Goal: Information Seeking & Learning: Understand process/instructions

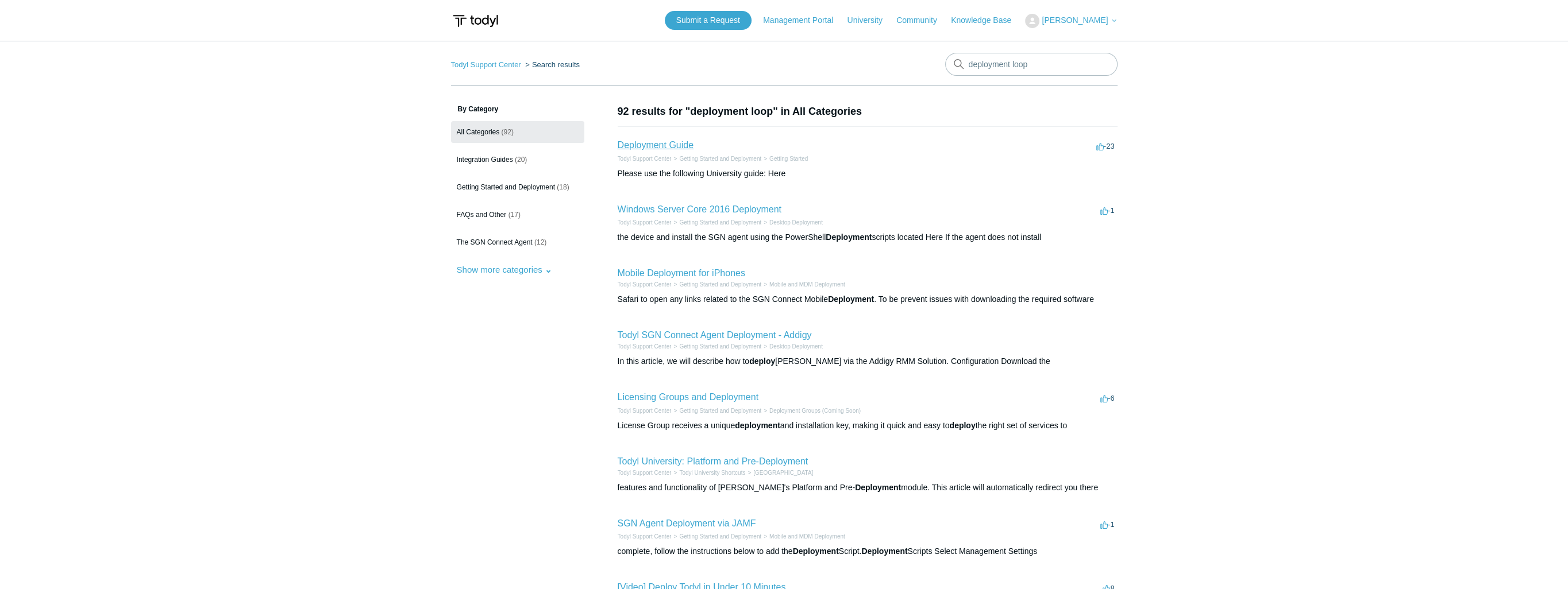
click at [681, 145] on link "Deployment Guide" at bounding box center [656, 145] width 76 height 10
click at [673, 145] on link "Deployment Guide" at bounding box center [656, 145] width 76 height 10
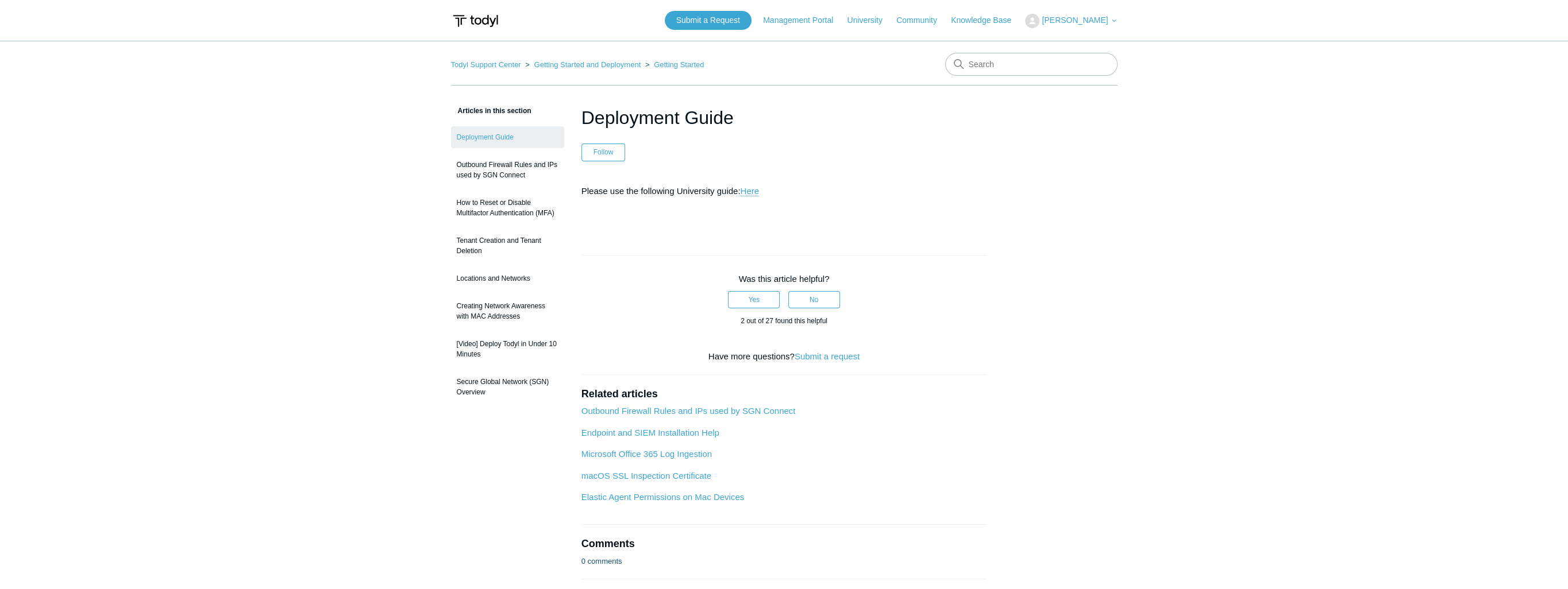
scroll to position [88, 0]
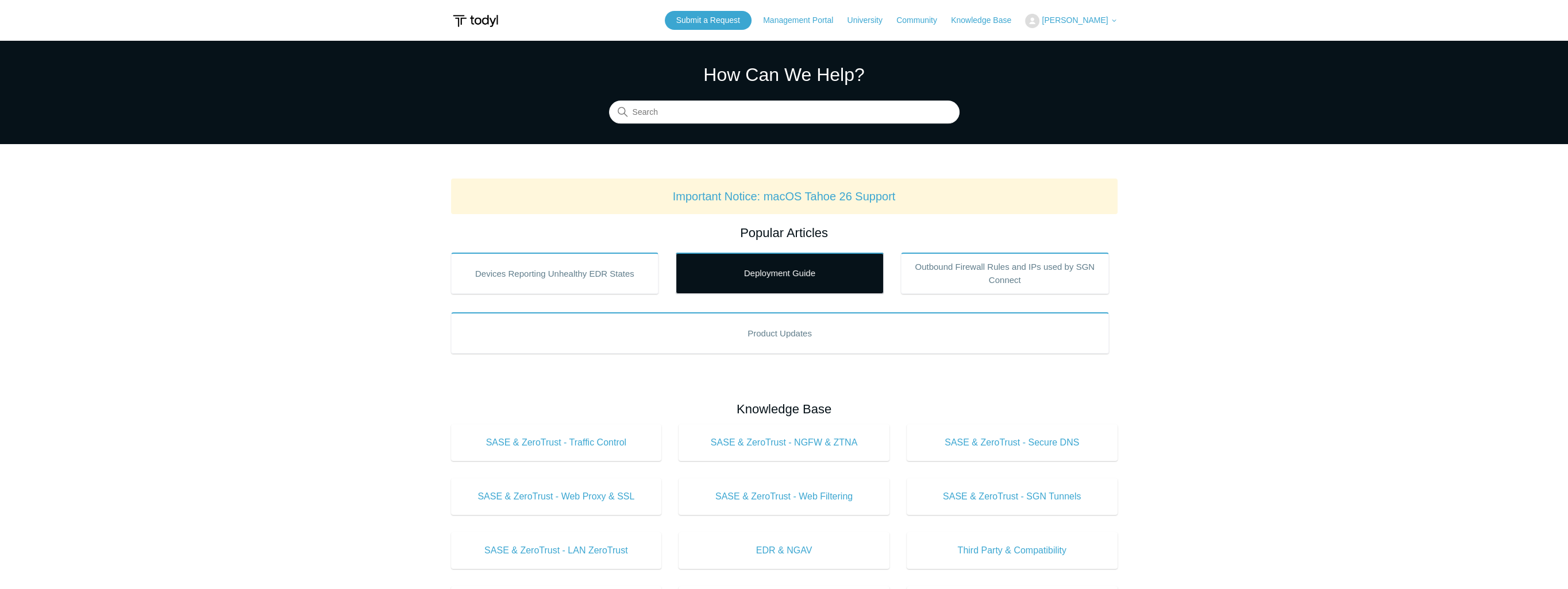
click at [738, 276] on link "Deployment Guide" at bounding box center [780, 273] width 208 height 41
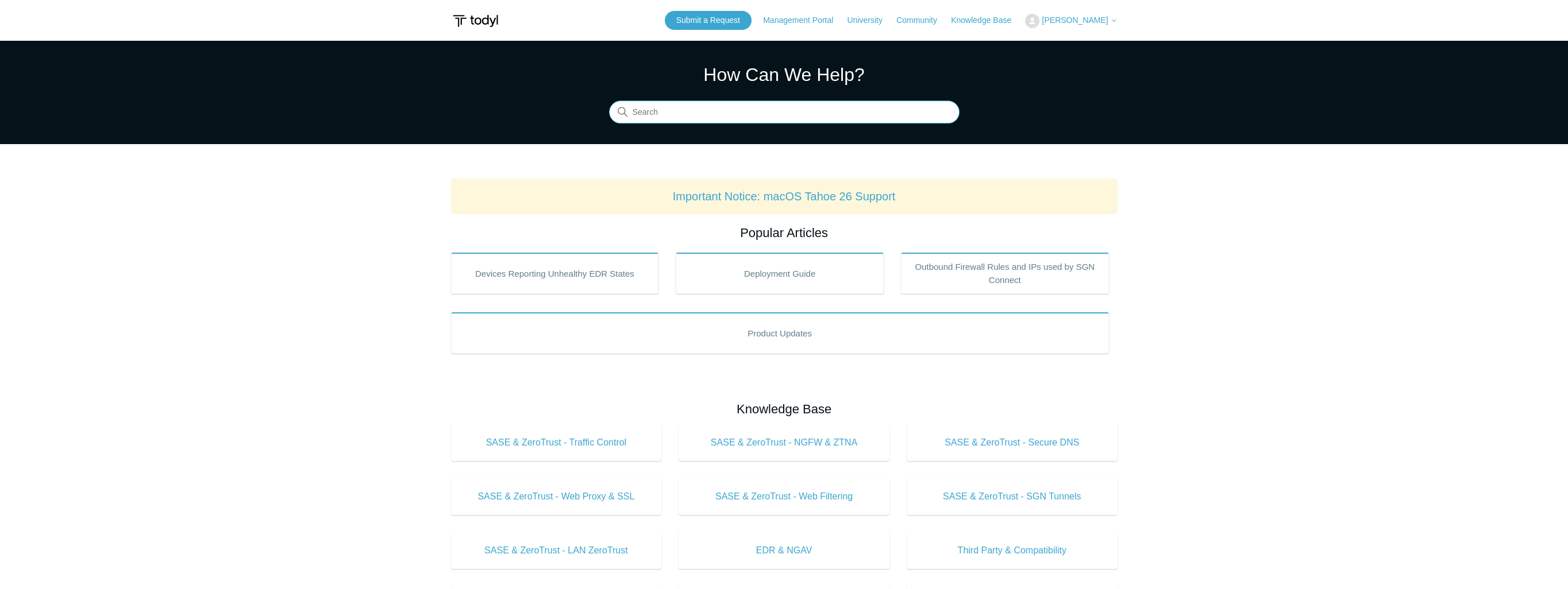
click at [669, 113] on input "Search" at bounding box center [784, 113] width 351 height 23
type input "looping"
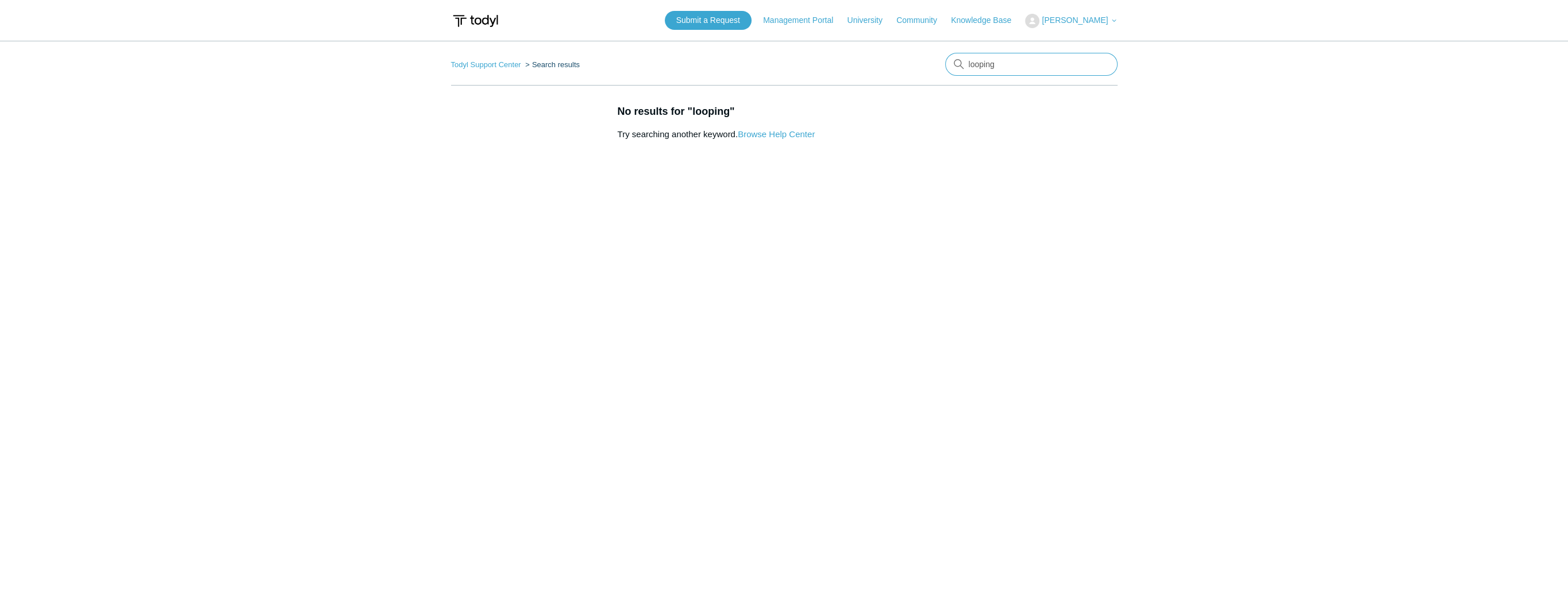
click at [1010, 64] on input "looping" at bounding box center [1031, 64] width 172 height 23
type input "loop"
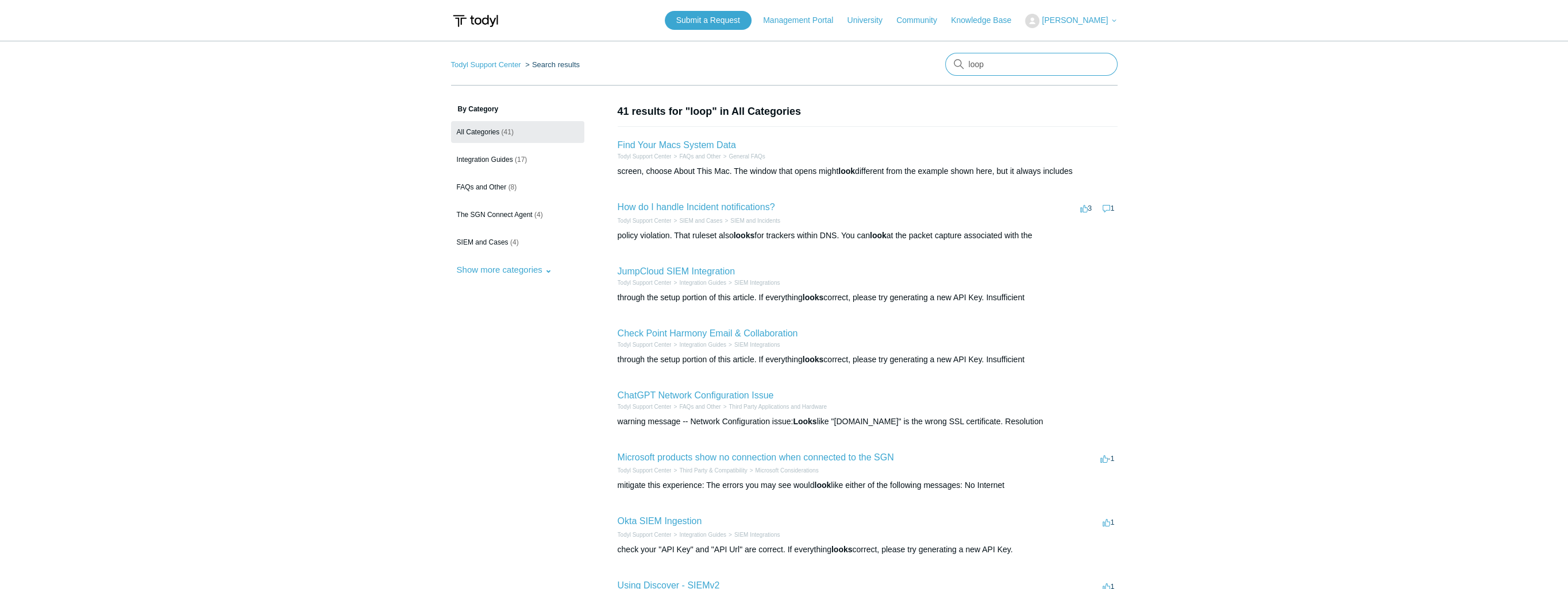
drag, startPoint x: 970, startPoint y: 65, endPoint x: 936, endPoint y: 61, distance: 34.2
click at [936, 61] on nav "Todyl Support Center Search results loop" at bounding box center [784, 69] width 666 height 33
type input "f"
type input "deployment slow"
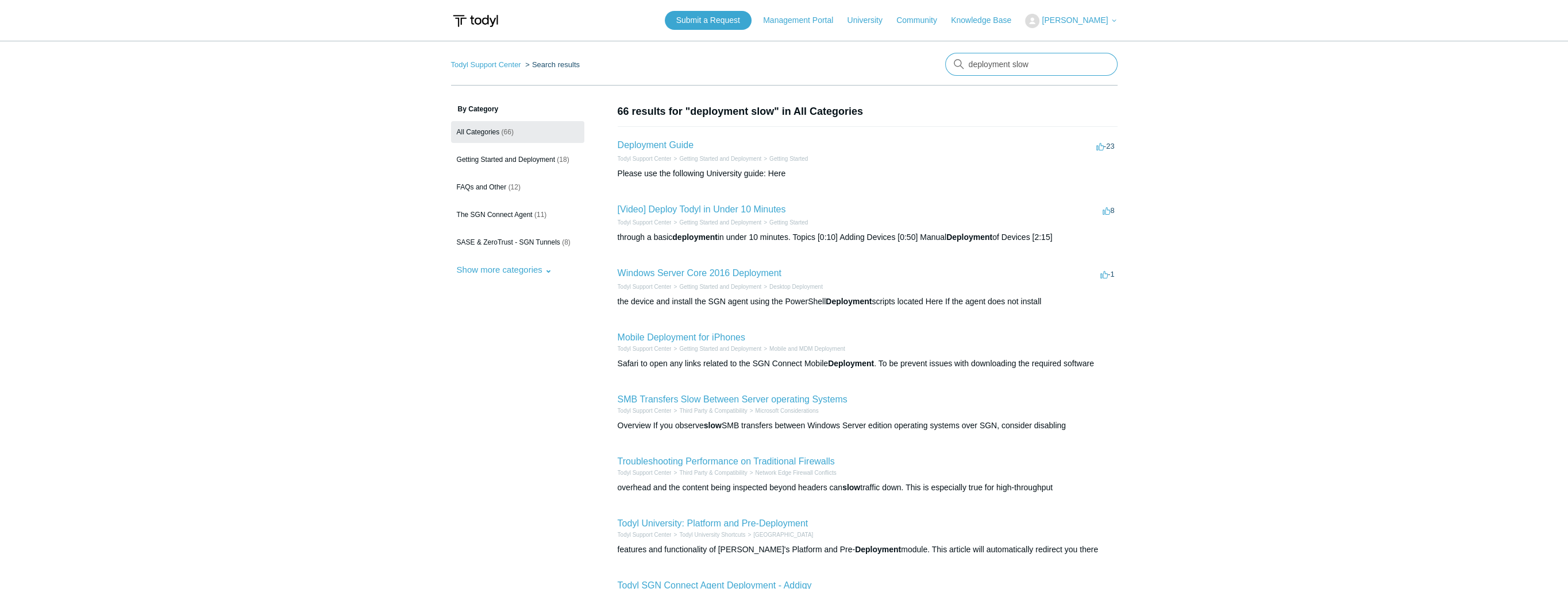
click at [1026, 60] on input "deployment slow" at bounding box center [1031, 64] width 172 height 23
drag, startPoint x: 1035, startPoint y: 70, endPoint x: 1018, endPoint y: 69, distance: 17.0
click at [1018, 69] on input "deployment slow" at bounding box center [1031, 64] width 172 height 23
click at [1016, 67] on input "deployment slow" at bounding box center [1031, 64] width 172 height 23
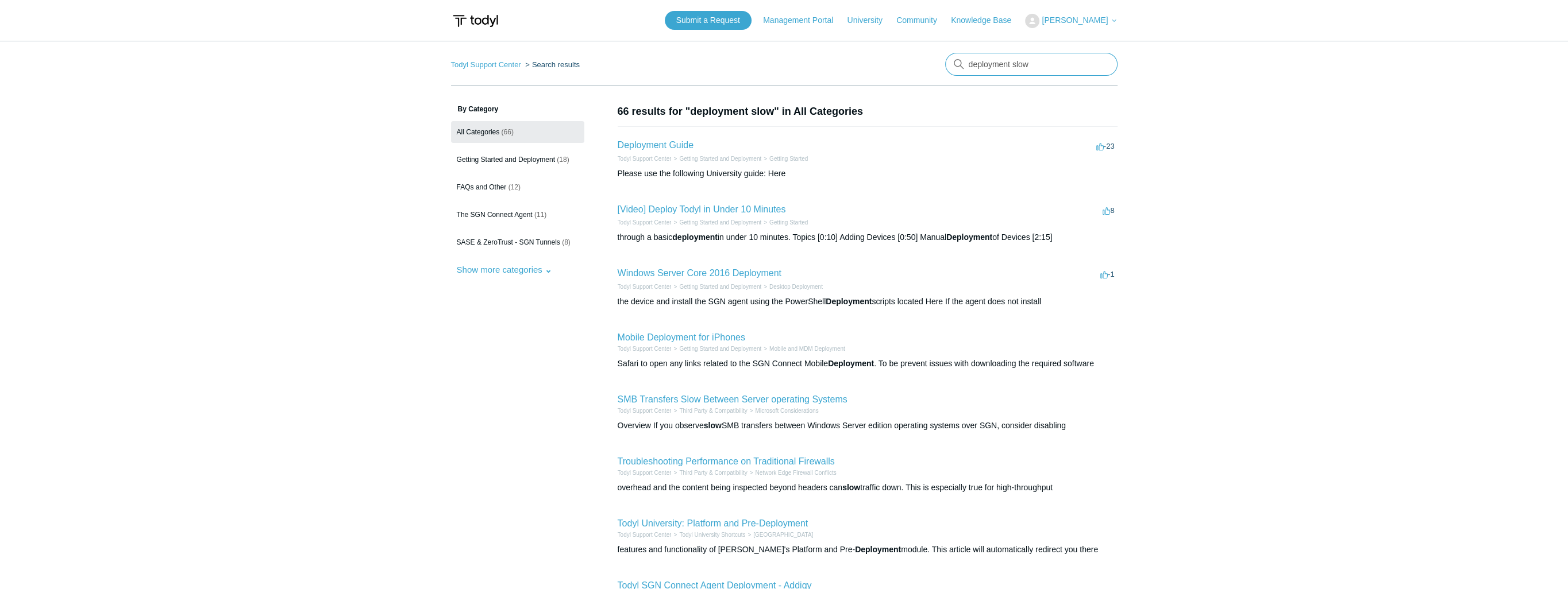
click at [1016, 67] on input "deployment slow" at bounding box center [1031, 64] width 172 height 23
type input "deployment is slow"
drag, startPoint x: 1044, startPoint y: 67, endPoint x: 901, endPoint y: 50, distance: 144.0
click at [901, 50] on main "Todyl Support Center Search results There are no matching results in this help …" at bounding box center [784, 421] width 1568 height 762
type input "slow"
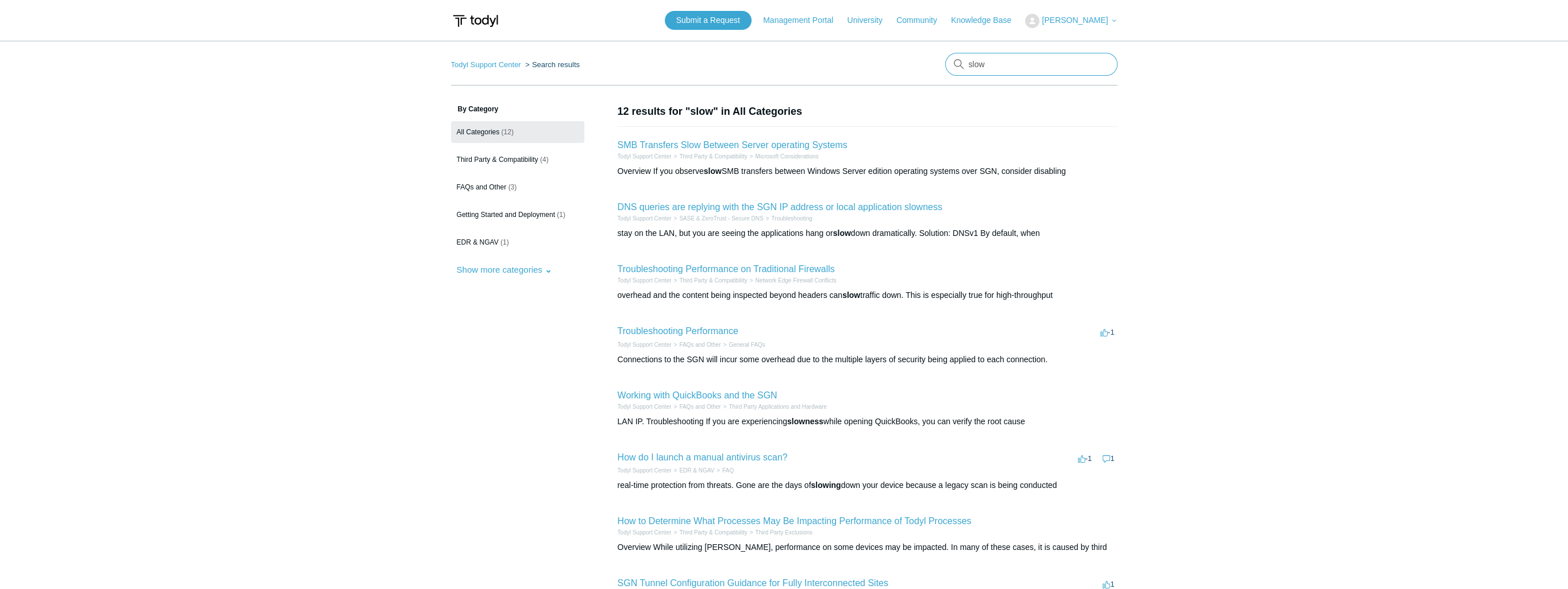
drag, startPoint x: 995, startPoint y: 67, endPoint x: 839, endPoint y: 52, distance: 156.7
click at [840, 52] on main "Todyl Support Center Search results slow By Category All Categories (12) Third …" at bounding box center [784, 419] width 1568 height 756
type input "not deploying"
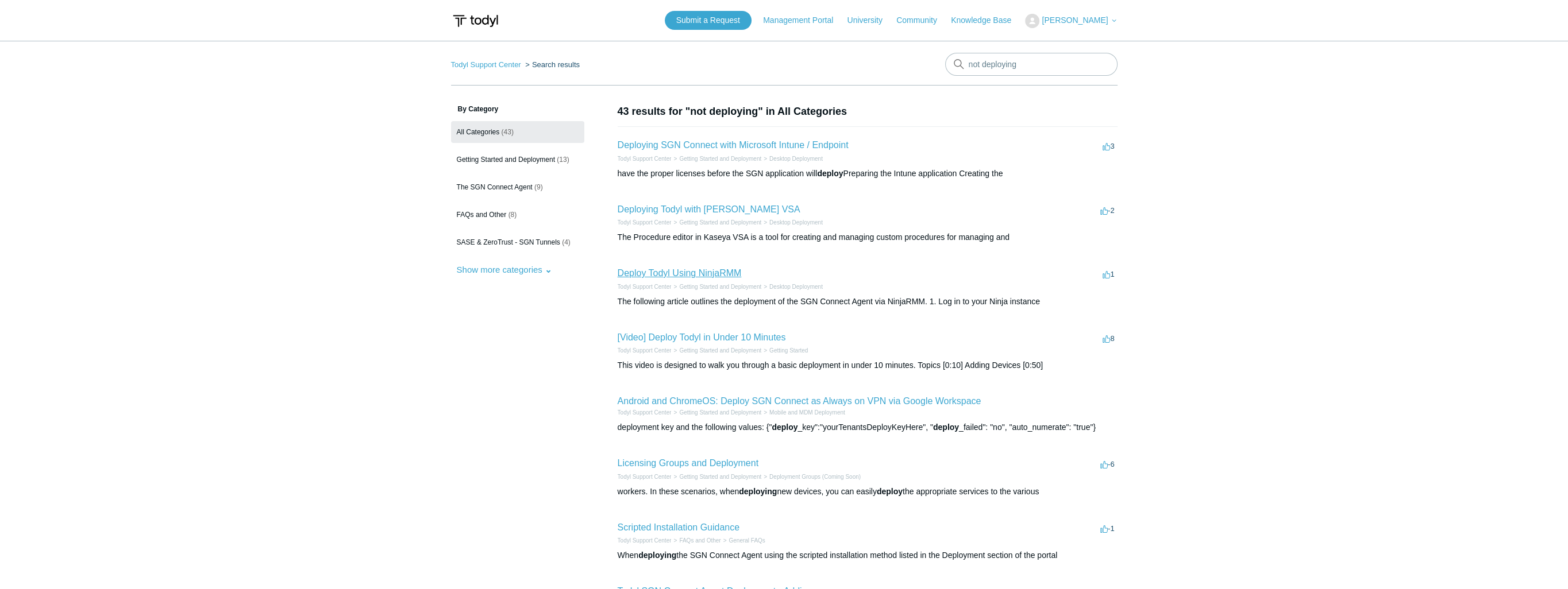
click at [704, 270] on link "Deploy Todyl Using NinjaRMM" at bounding box center [680, 273] width 125 height 10
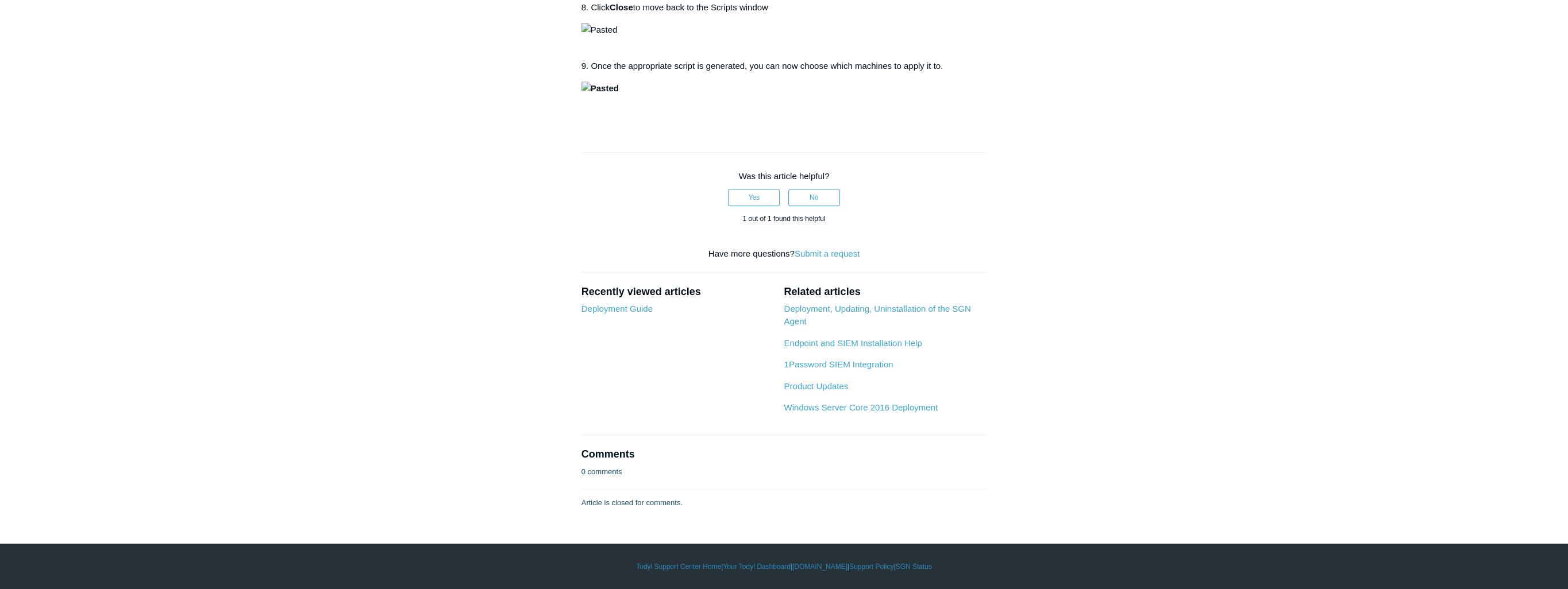
scroll to position [2470, 0]
